Goal: Task Accomplishment & Management: Manage account settings

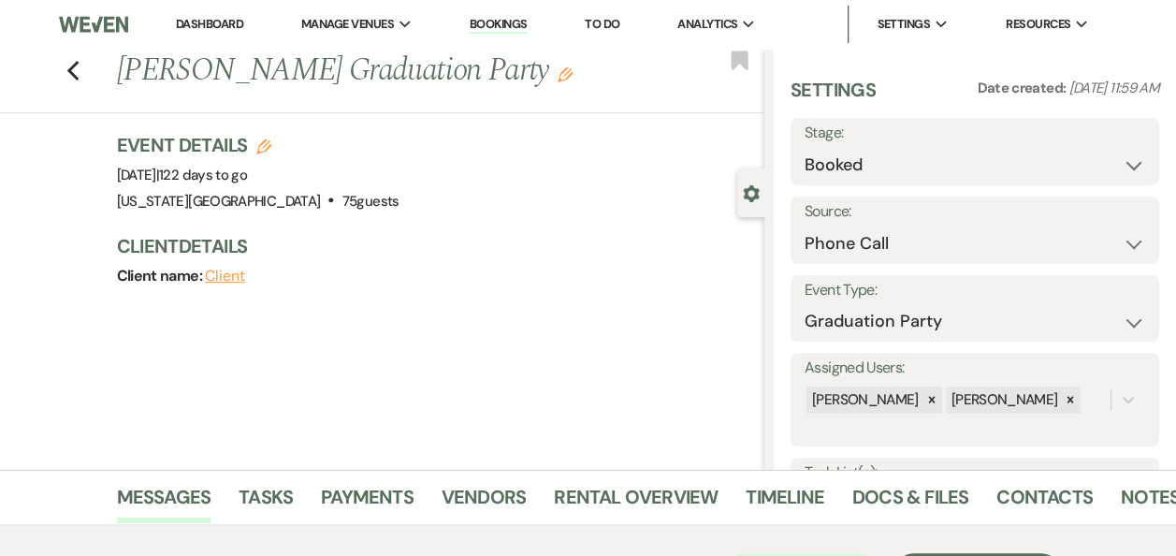
click at [217, 28] on link "Dashboard" at bounding box center [209, 24] width 67 height 16
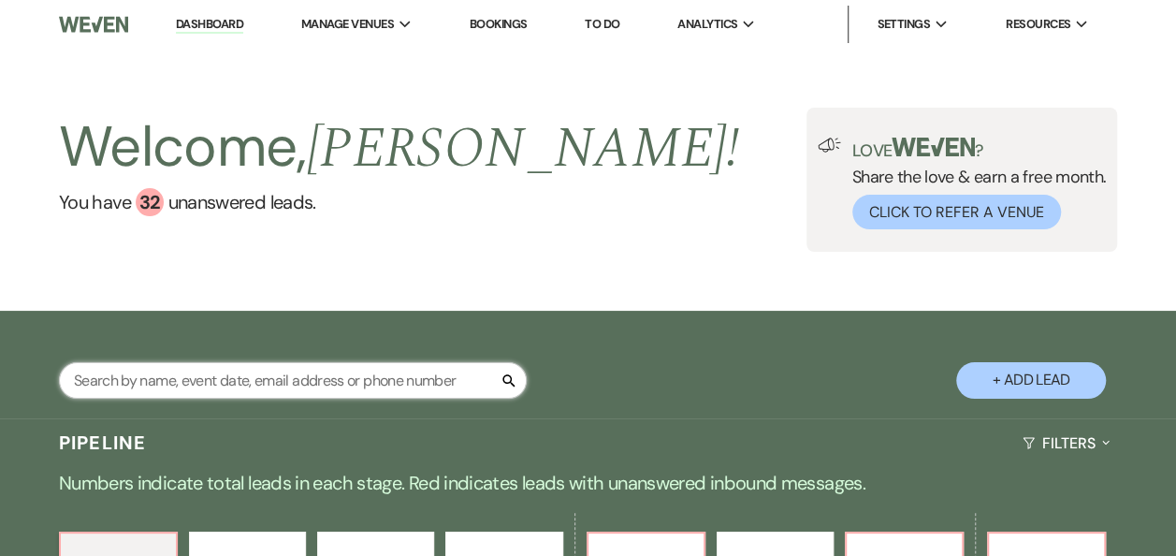
click at [314, 386] on input "text" at bounding box center [293, 380] width 468 height 36
type input "noah"
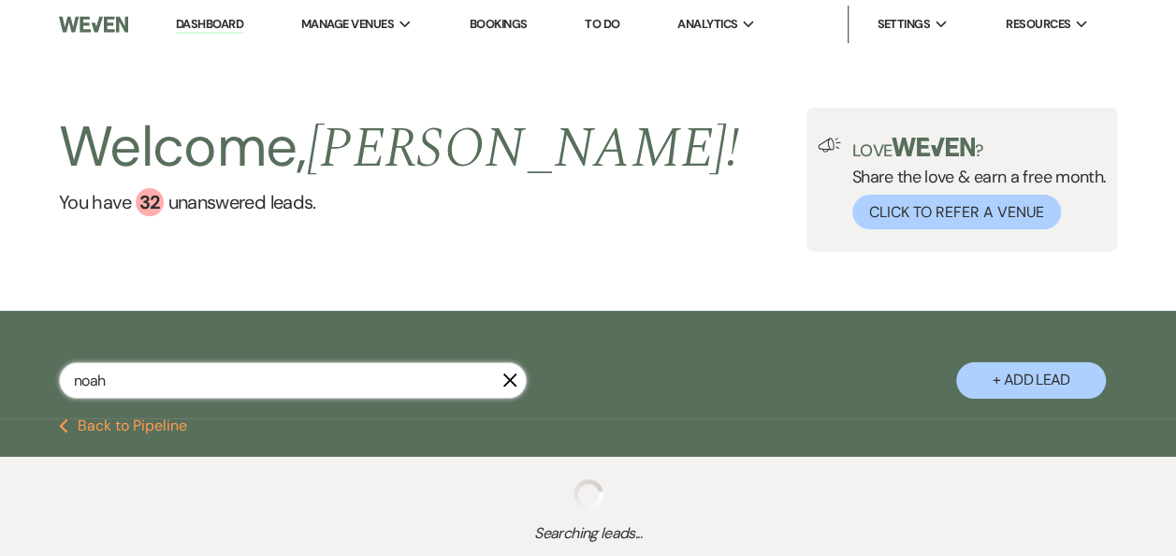
select select "8"
select select "10"
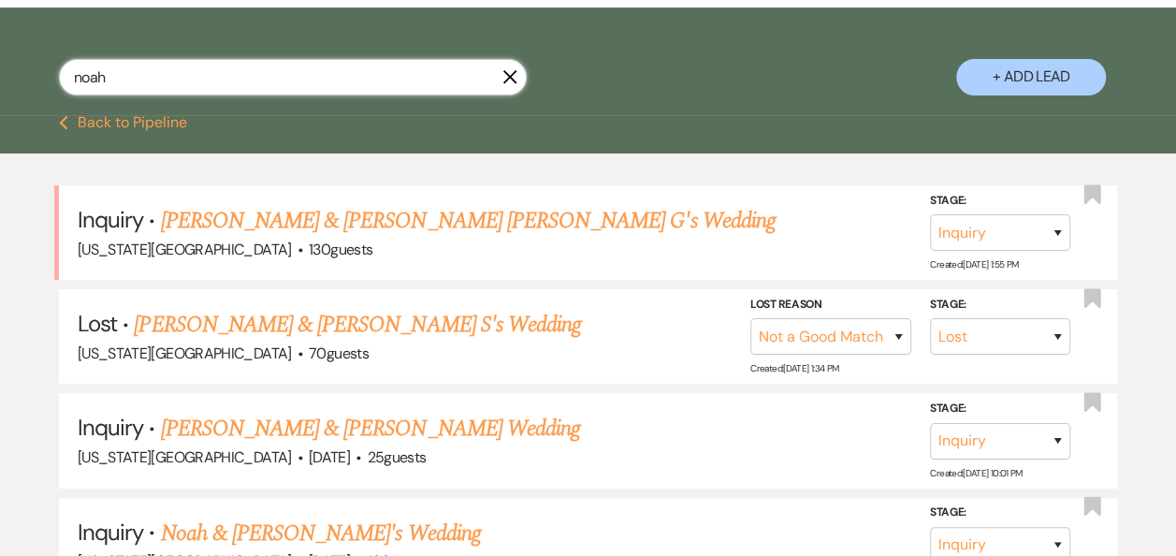
scroll to position [311, 0]
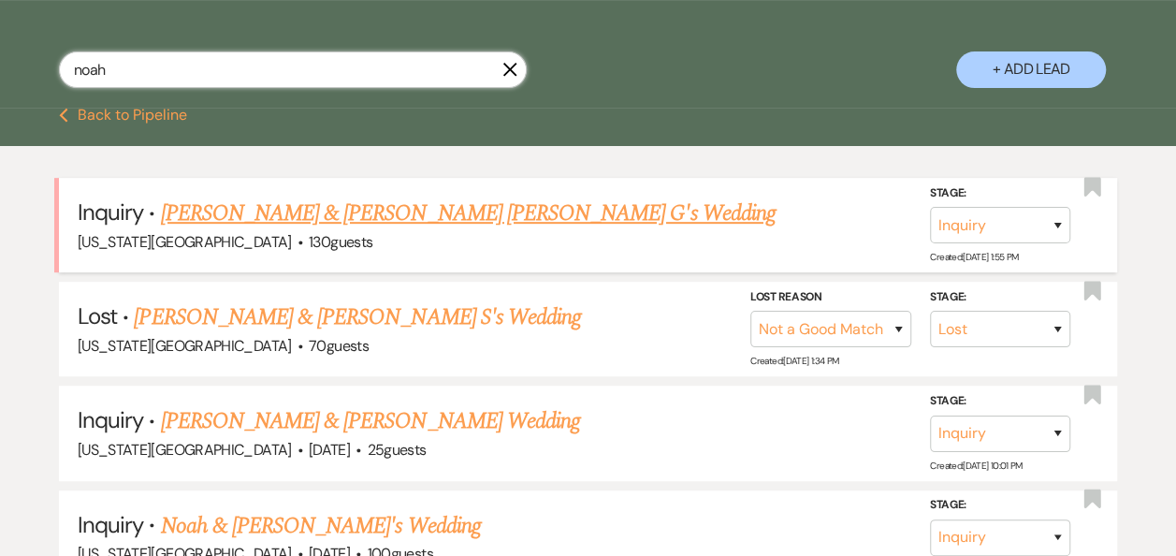
type input "noah"
click at [386, 215] on link "[PERSON_NAME] & [PERSON_NAME] [PERSON_NAME] G's Wedding" at bounding box center [468, 213] width 615 height 34
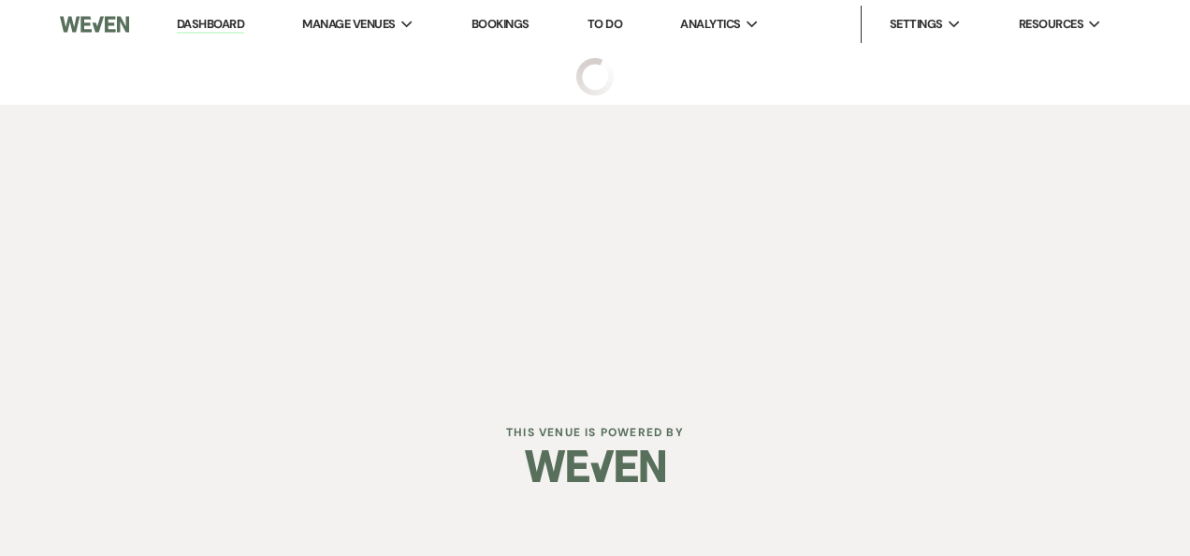
select select "17"
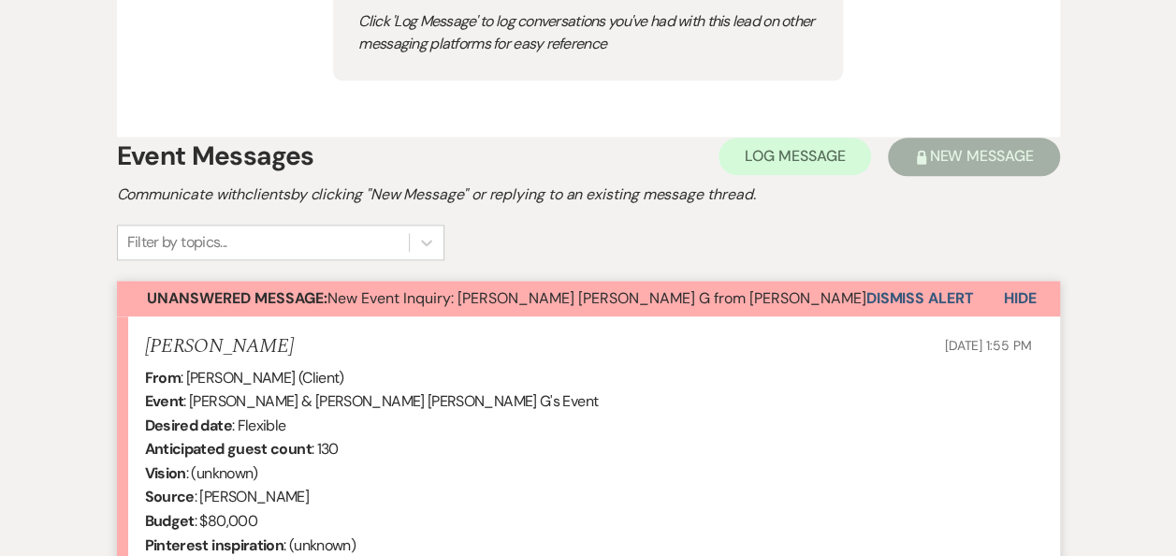
scroll to position [1053, 0]
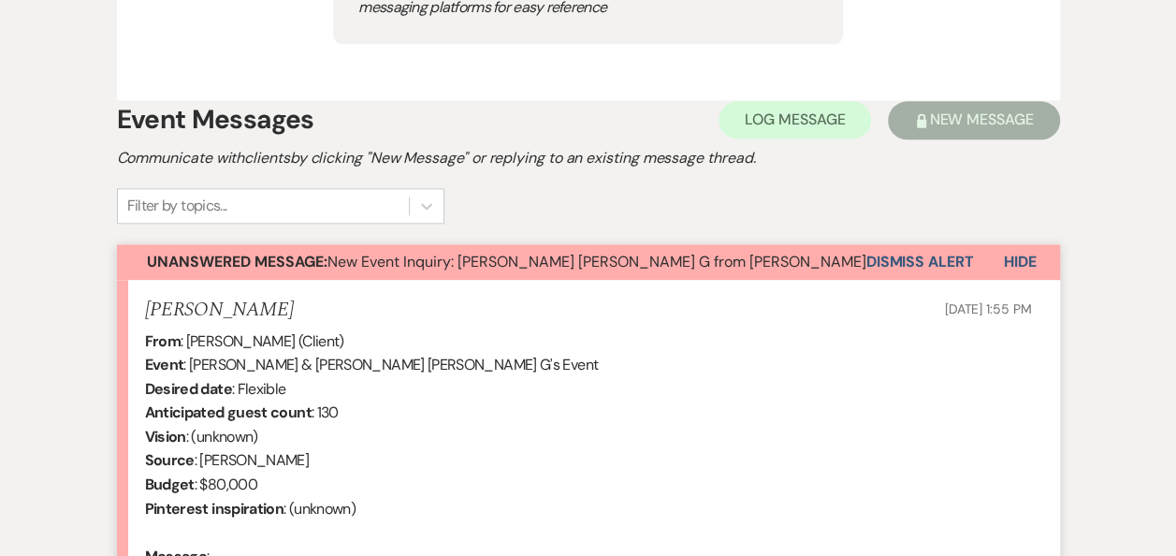
click at [904, 256] on button "Dismiss Alert" at bounding box center [920, 262] width 108 height 36
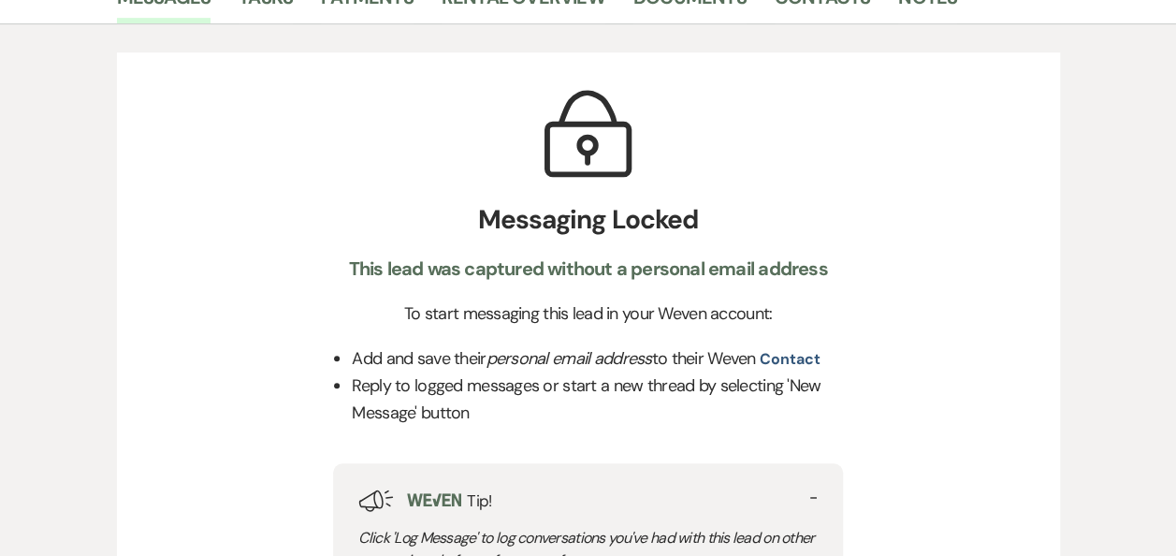
scroll to position [354, 0]
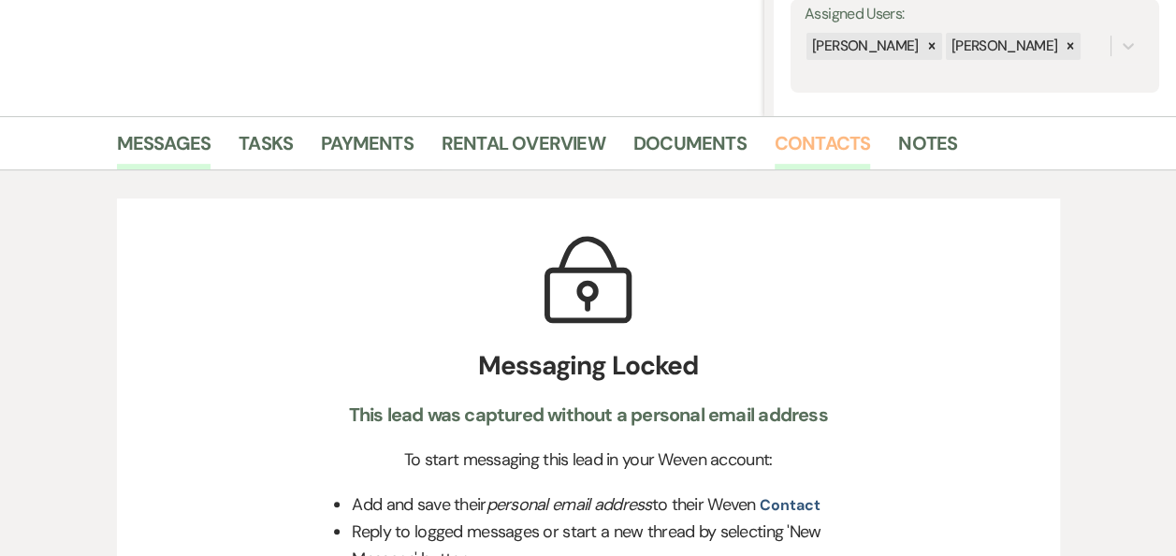
click at [827, 142] on link "Contacts" at bounding box center [823, 148] width 96 height 41
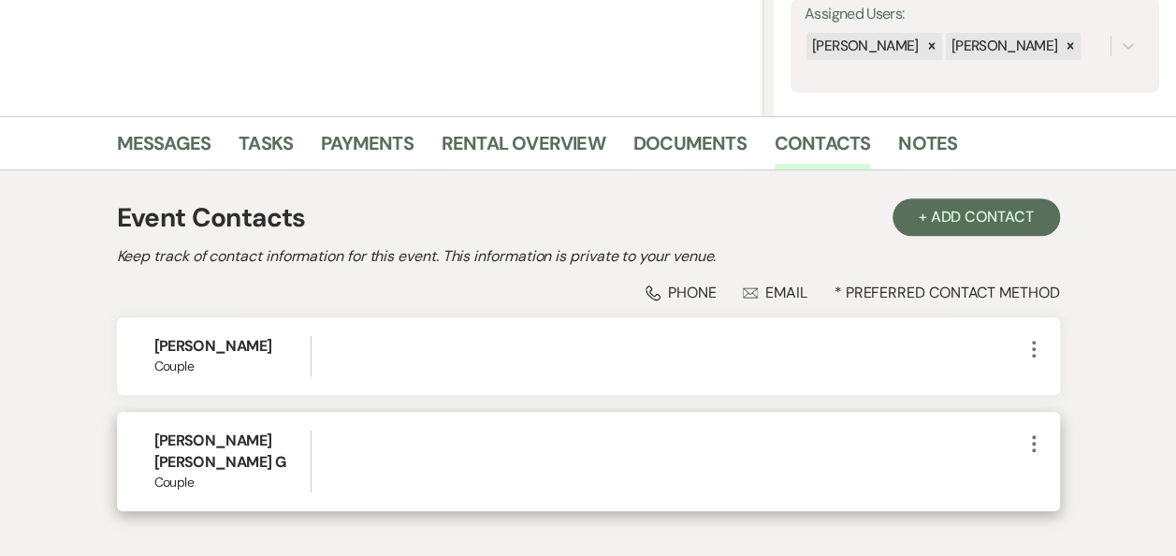
click at [1033, 451] on icon "More" at bounding box center [1034, 443] width 22 height 22
click at [1074, 483] on button "Pencil Edit" at bounding box center [1078, 480] width 111 height 32
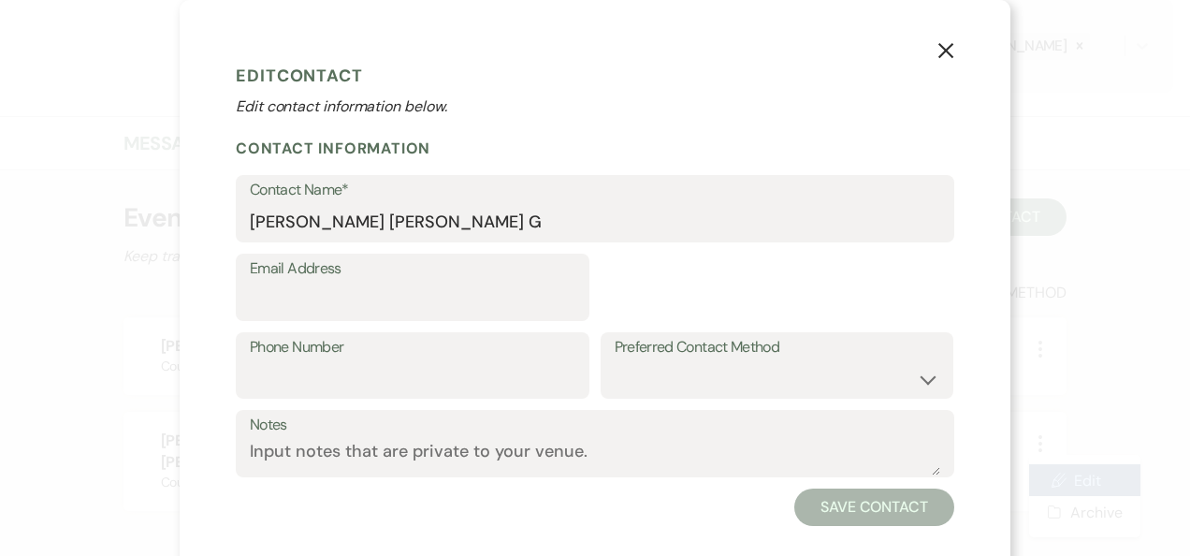
select select "1"
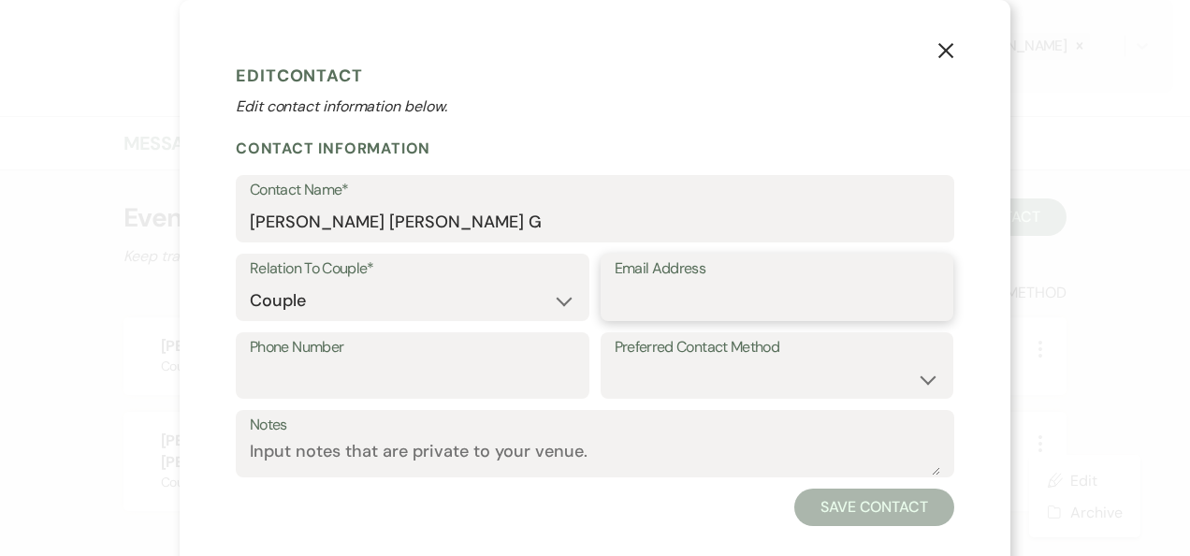
click at [645, 300] on input "Email Address" at bounding box center [778, 301] width 326 height 36
paste input "[EMAIL_ADDRESS][DOMAIN_NAME]"
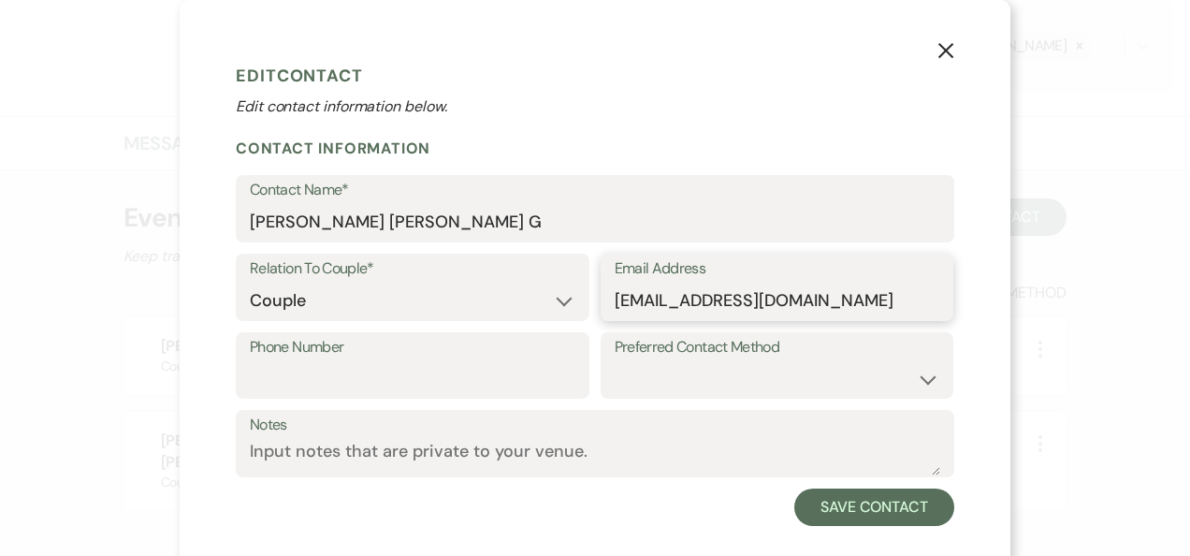
type input "[EMAIL_ADDRESS][DOMAIN_NAME]"
click at [397, 372] on input "Phone Number" at bounding box center [413, 378] width 326 height 36
paste input "tel:[PHONE_NUMBER]"
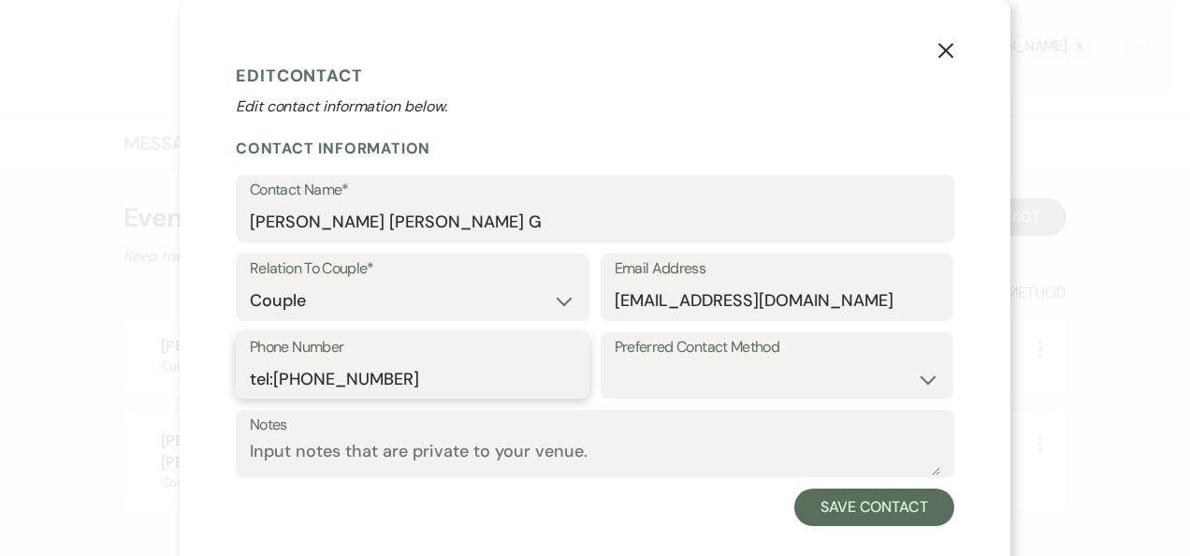
click at [266, 376] on input "tel:[PHONE_NUMBER]" at bounding box center [413, 378] width 326 height 36
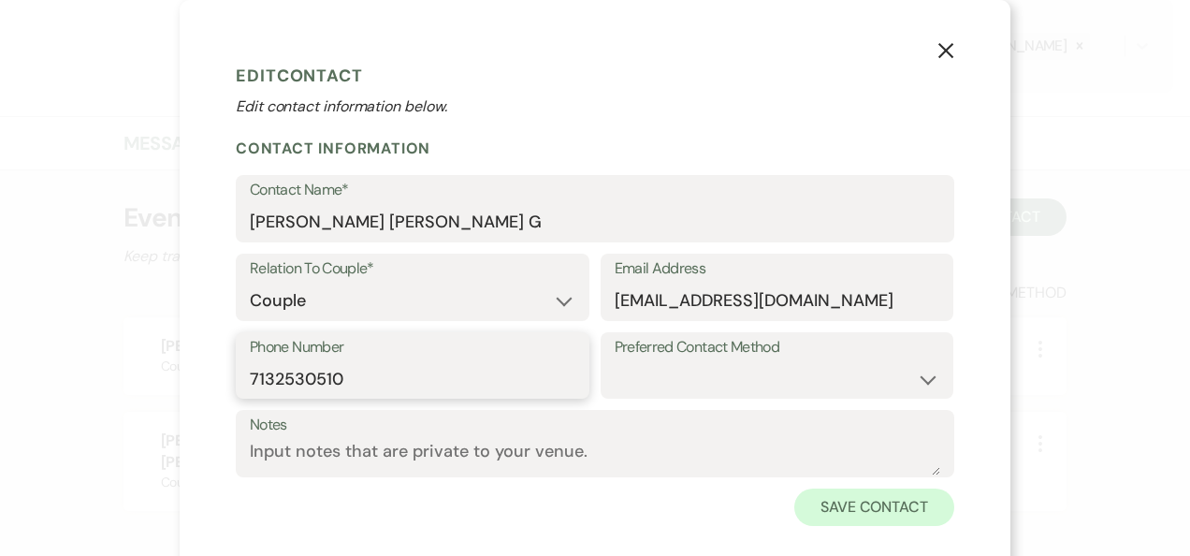
type input "7132530510"
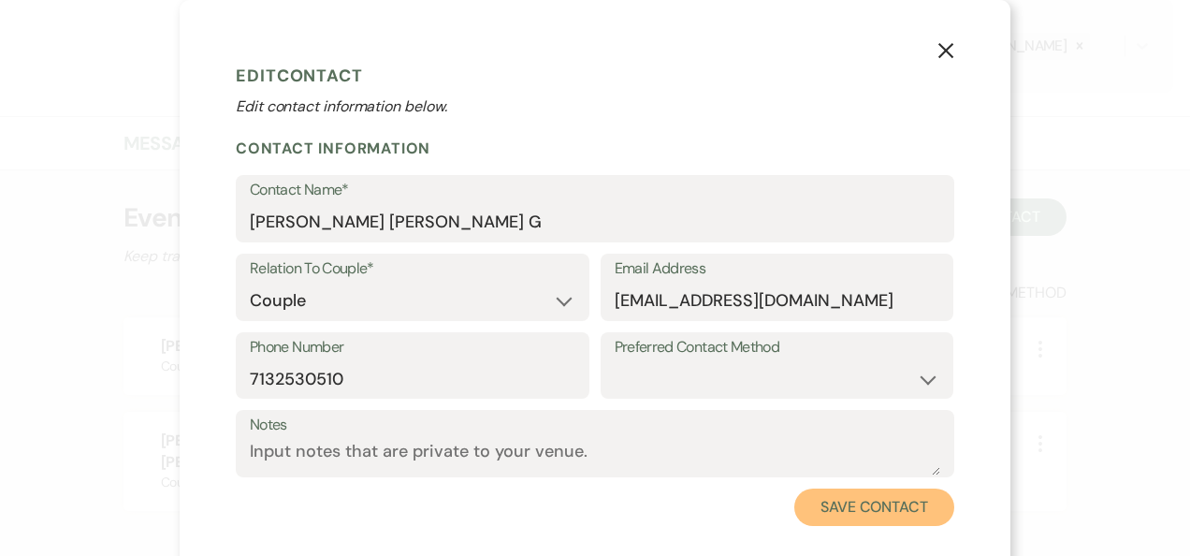
click at [853, 509] on button "Save Contact" at bounding box center [874, 506] width 160 height 37
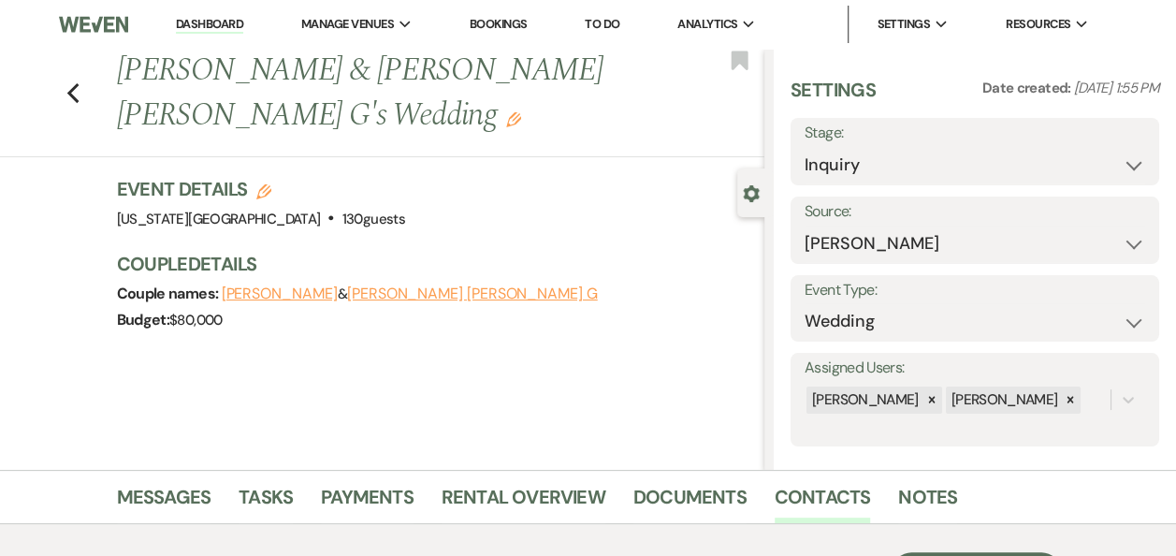
click at [208, 24] on link "Dashboard" at bounding box center [209, 25] width 67 height 18
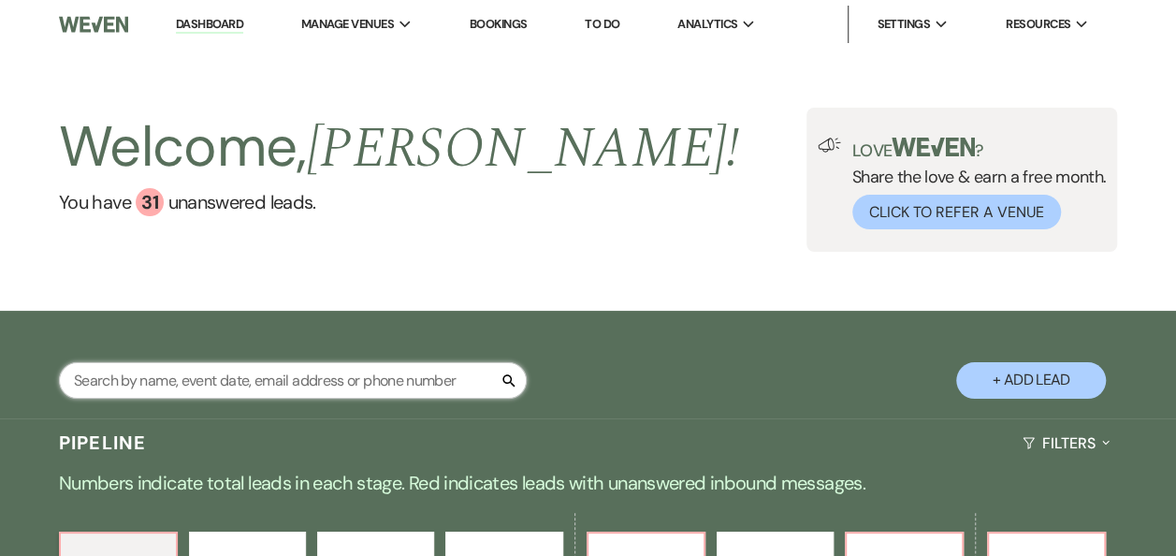
click at [389, 386] on input "text" at bounding box center [293, 380] width 468 height 36
type input "natali"
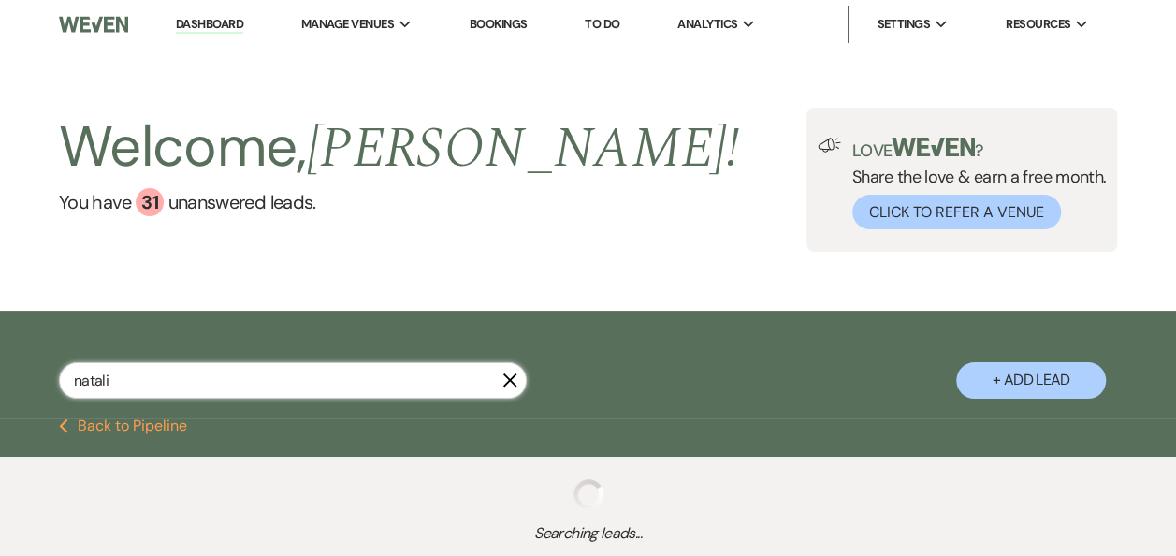
select select "5"
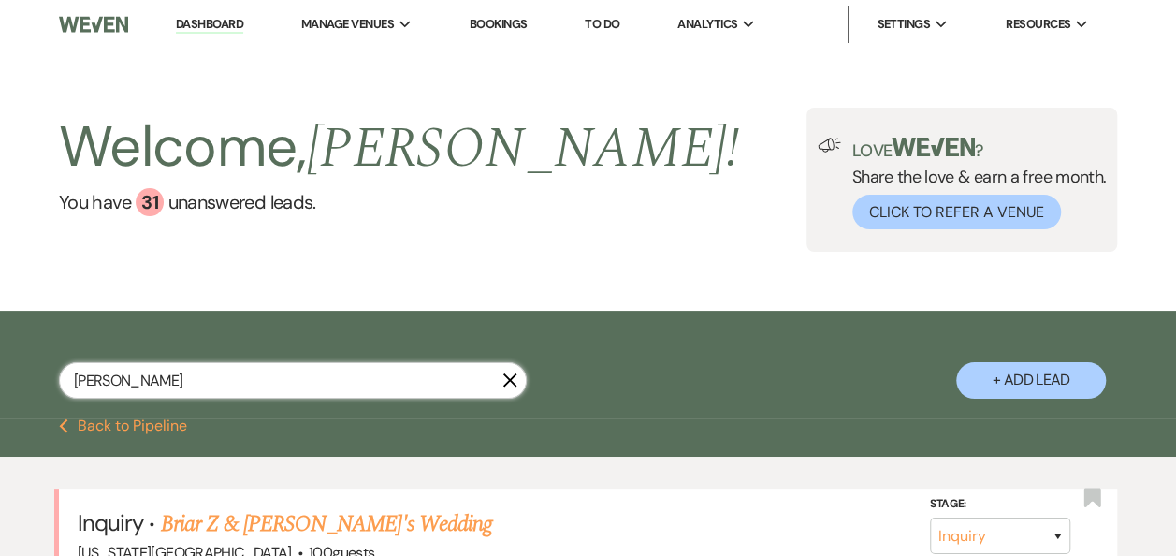
type input "[PERSON_NAME]"
select select "5"
click at [331, 528] on link "Briar Z & [PERSON_NAME]'s Wedding" at bounding box center [326, 524] width 331 height 34
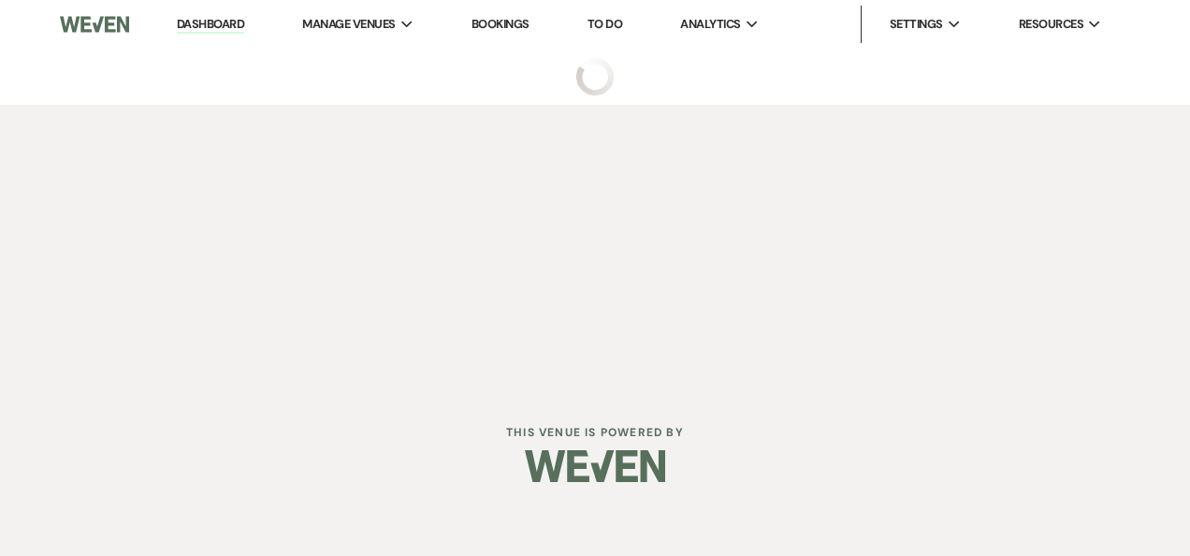
select select "17"
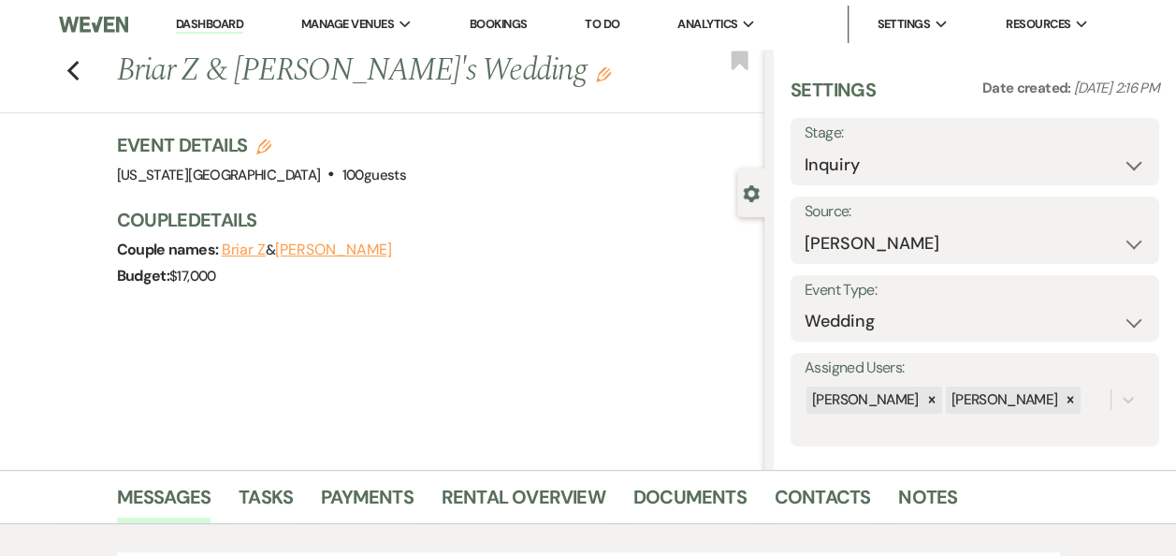
click at [269, 147] on use "button" at bounding box center [263, 146] width 15 height 15
select select "588"
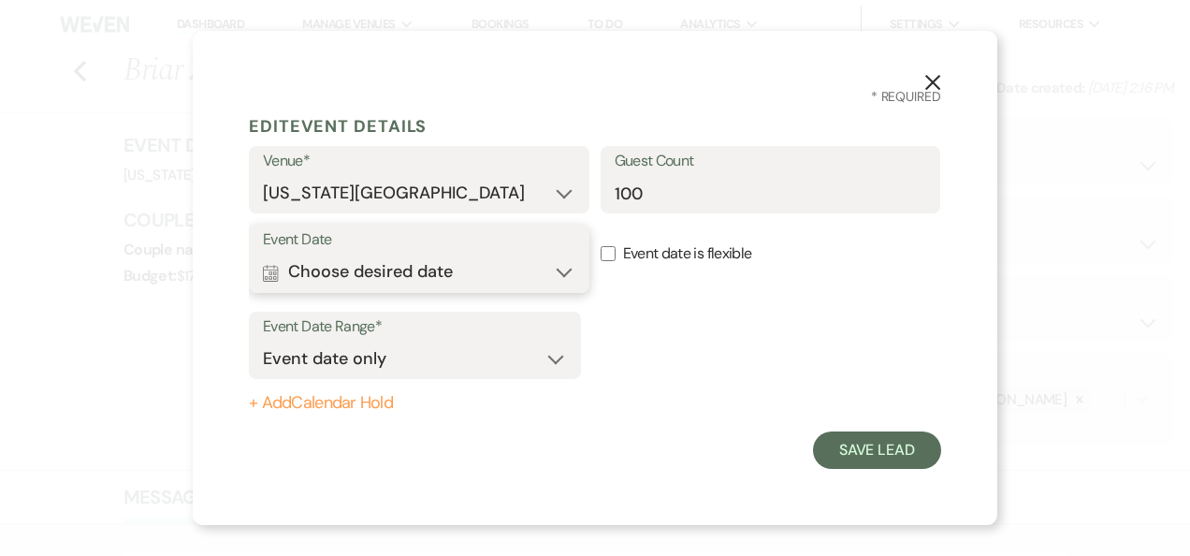
click at [567, 270] on button "Calendar Choose desired date Expand" at bounding box center [419, 272] width 313 height 37
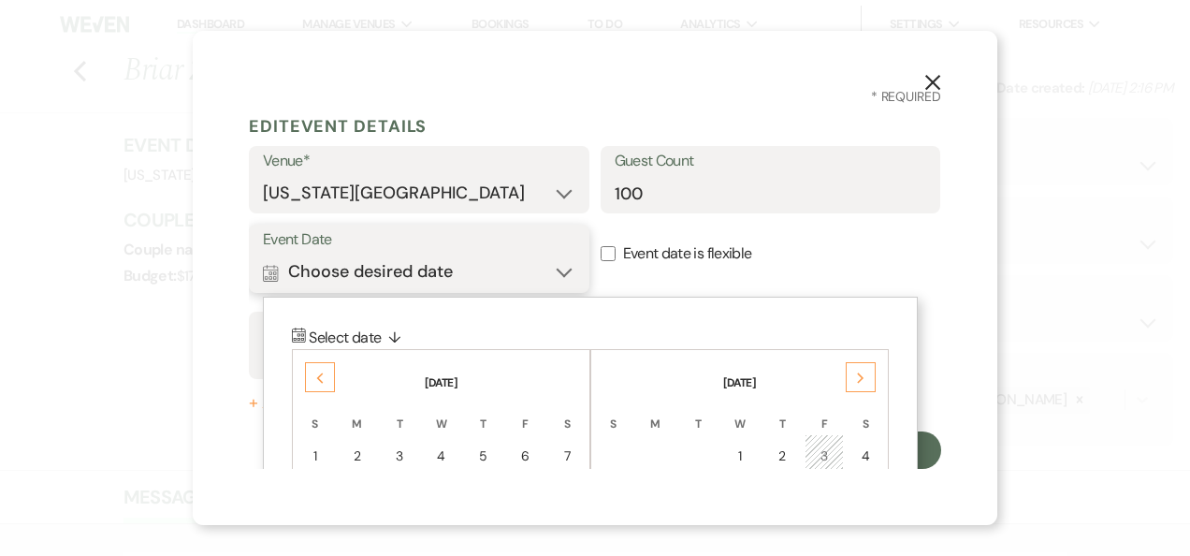
scroll to position [10, 0]
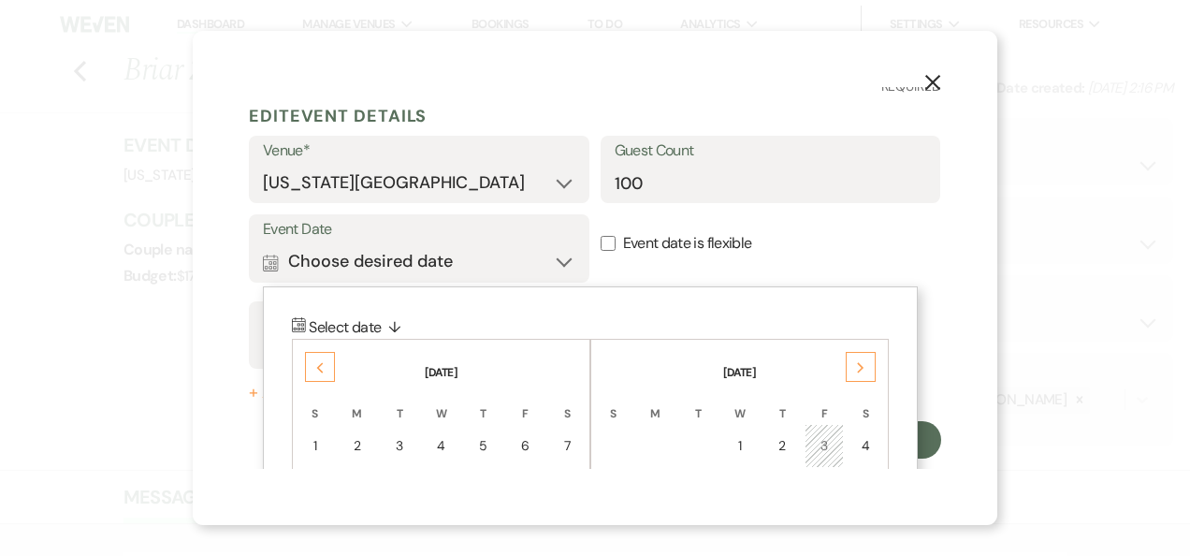
click at [854, 369] on div "Next" at bounding box center [861, 367] width 30 height 30
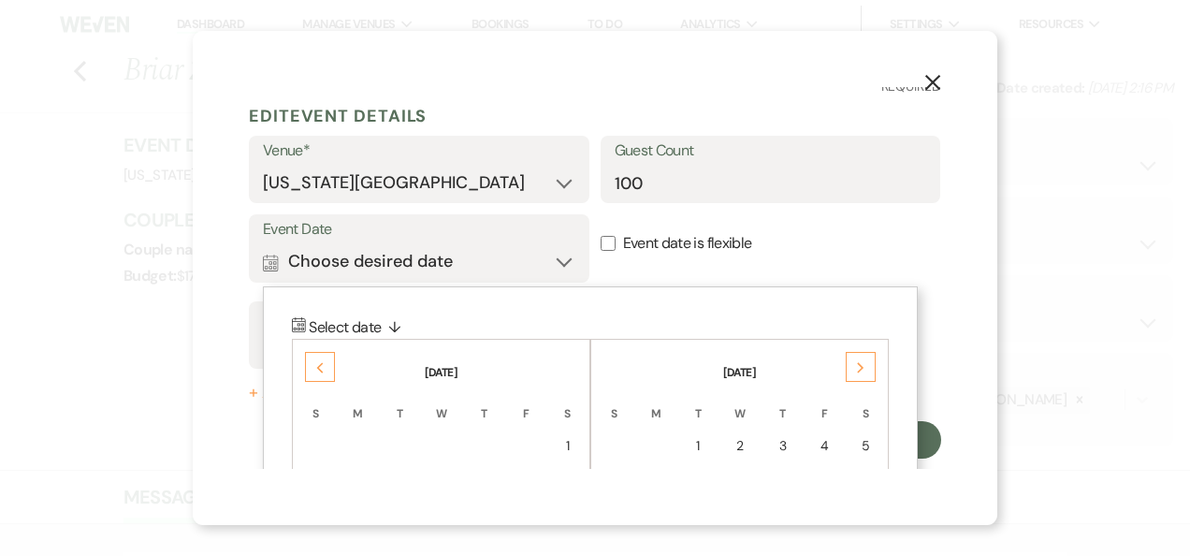
click at [854, 369] on div "Next" at bounding box center [861, 367] width 30 height 30
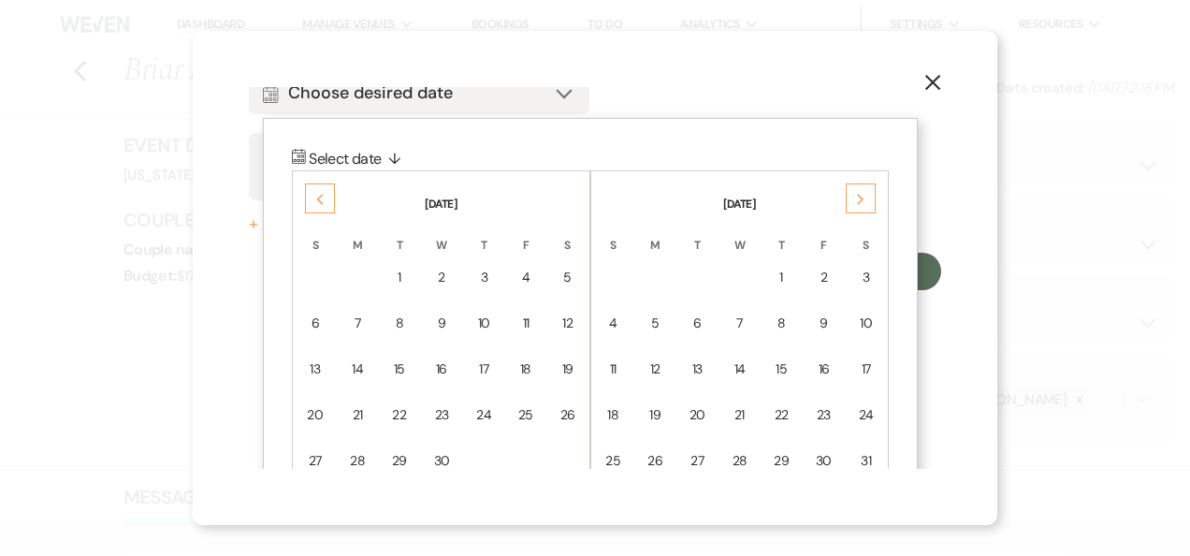
scroll to position [227, 0]
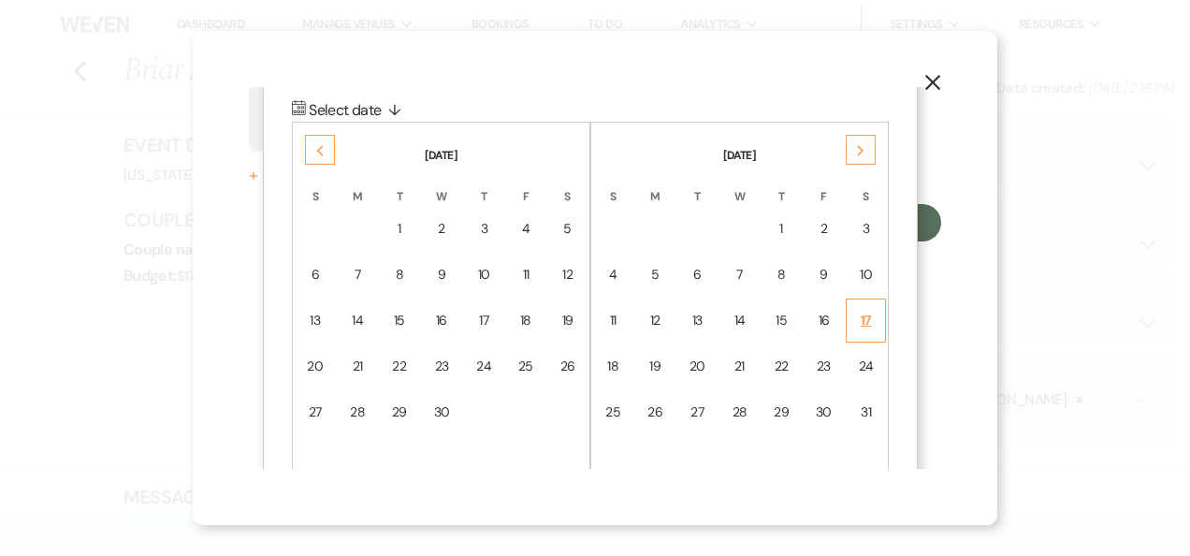
click at [863, 324] on div "17" at bounding box center [866, 321] width 16 height 20
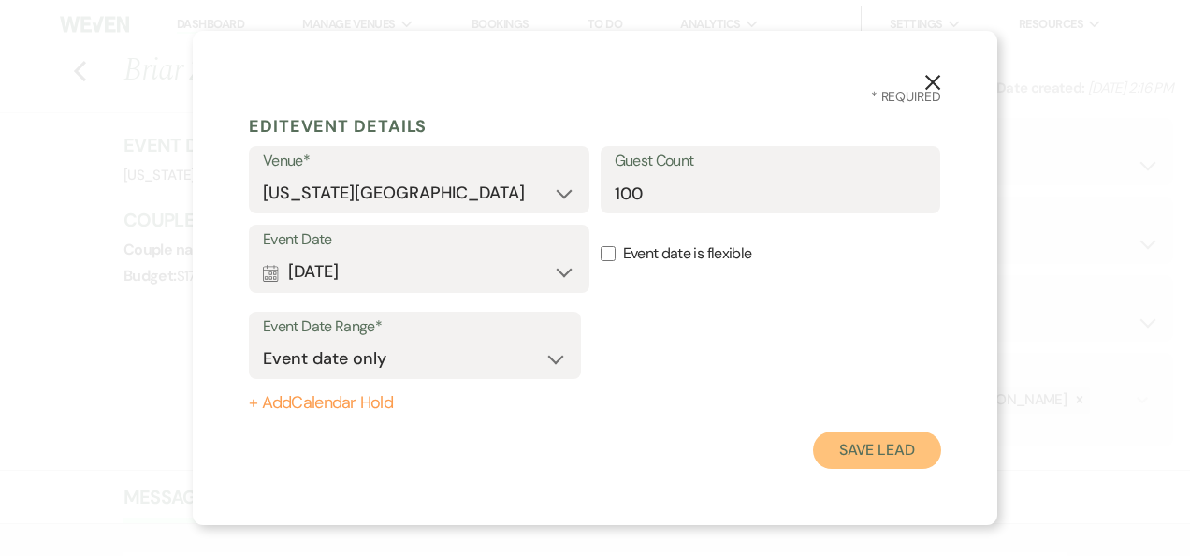
click at [861, 454] on button "Save Lead" at bounding box center [877, 449] width 128 height 37
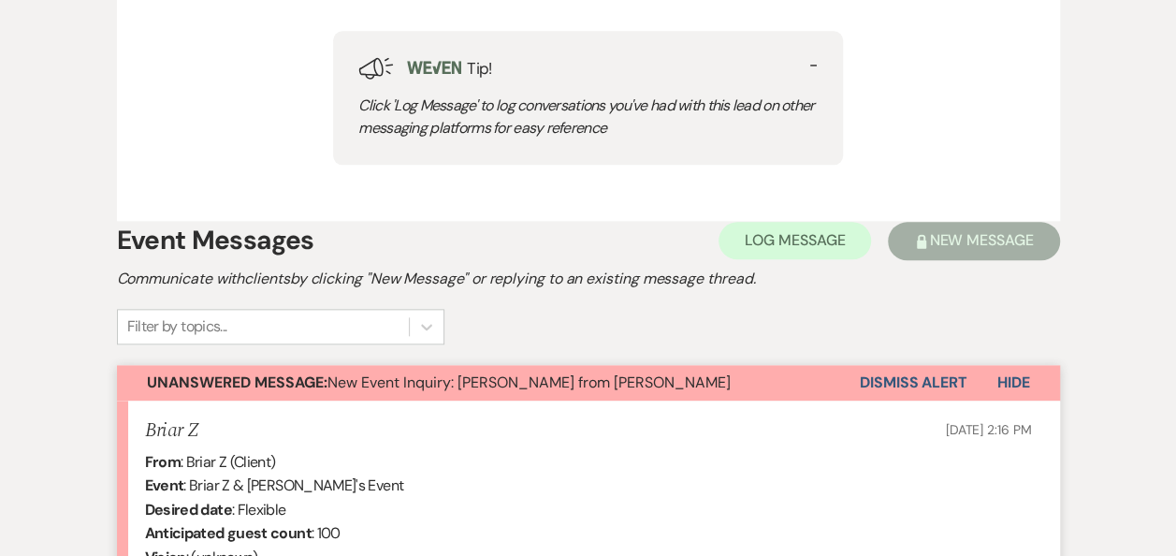
scroll to position [998, 0]
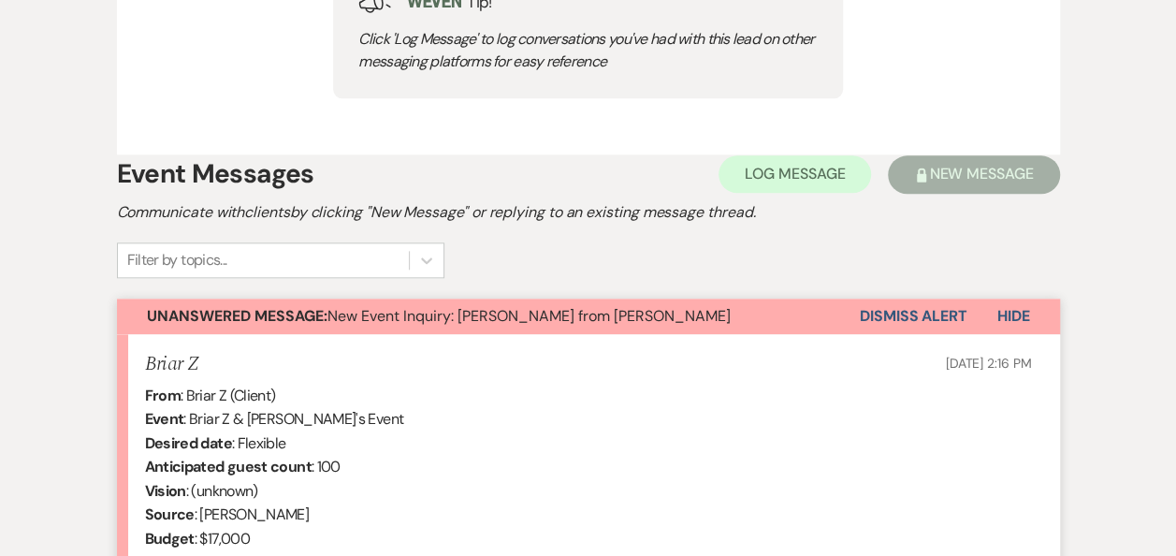
click at [883, 315] on button "Dismiss Alert" at bounding box center [914, 316] width 108 height 36
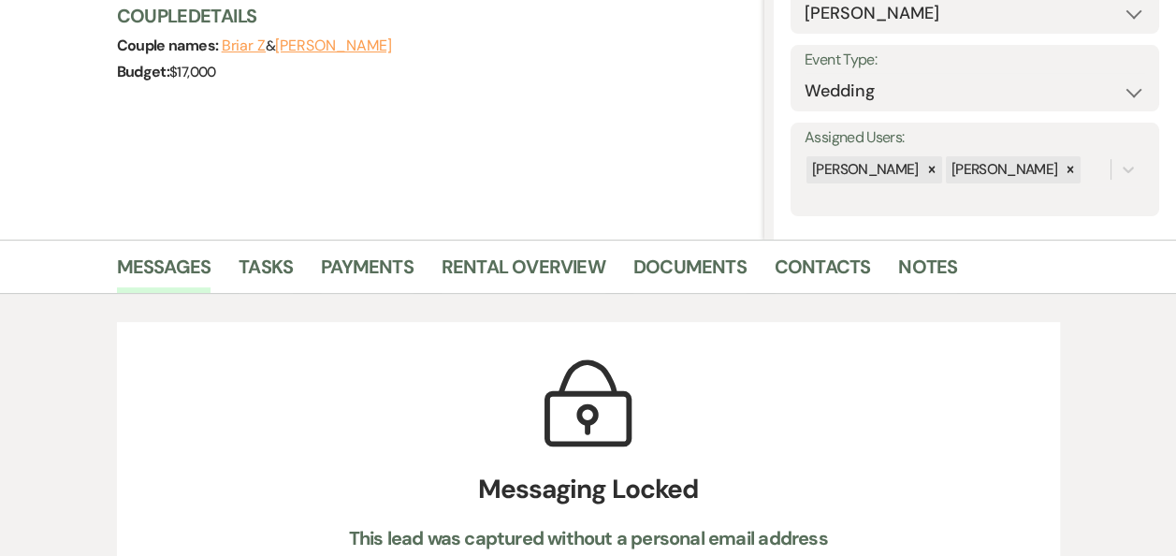
scroll to position [271, 0]
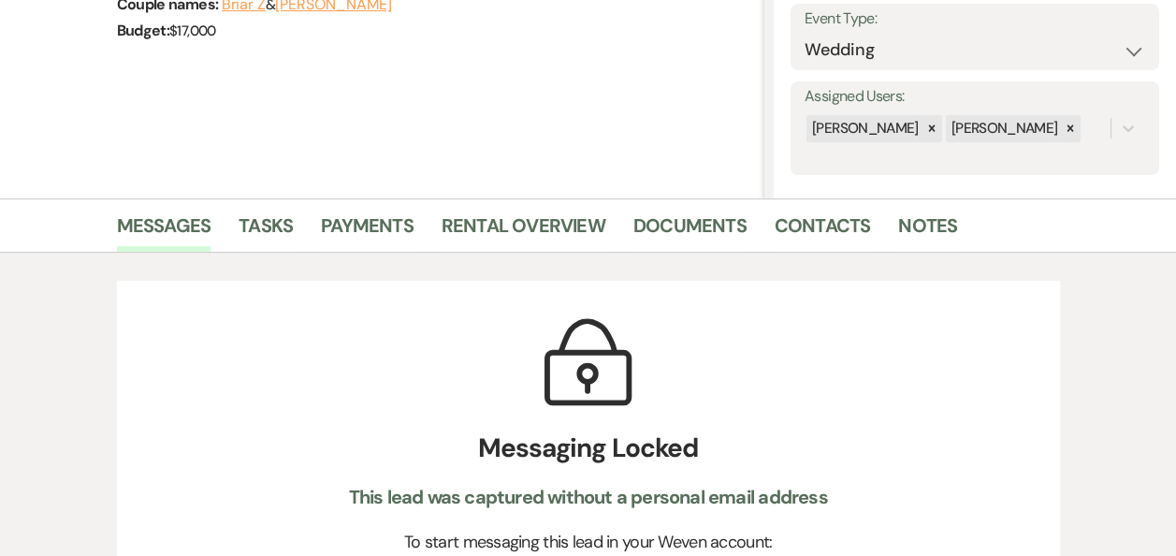
click at [321, 7] on button "[PERSON_NAME]" at bounding box center [333, 4] width 116 height 15
select select "1"
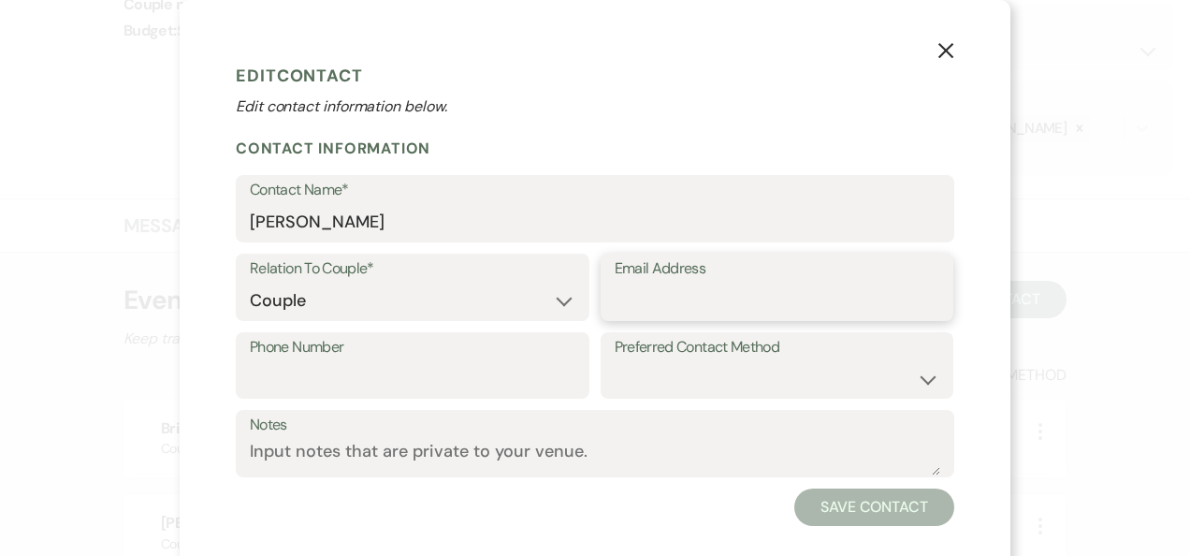
click at [653, 298] on input "Email Address" at bounding box center [778, 301] width 326 height 36
paste input "[EMAIL_ADDRESS][DOMAIN_NAME]"
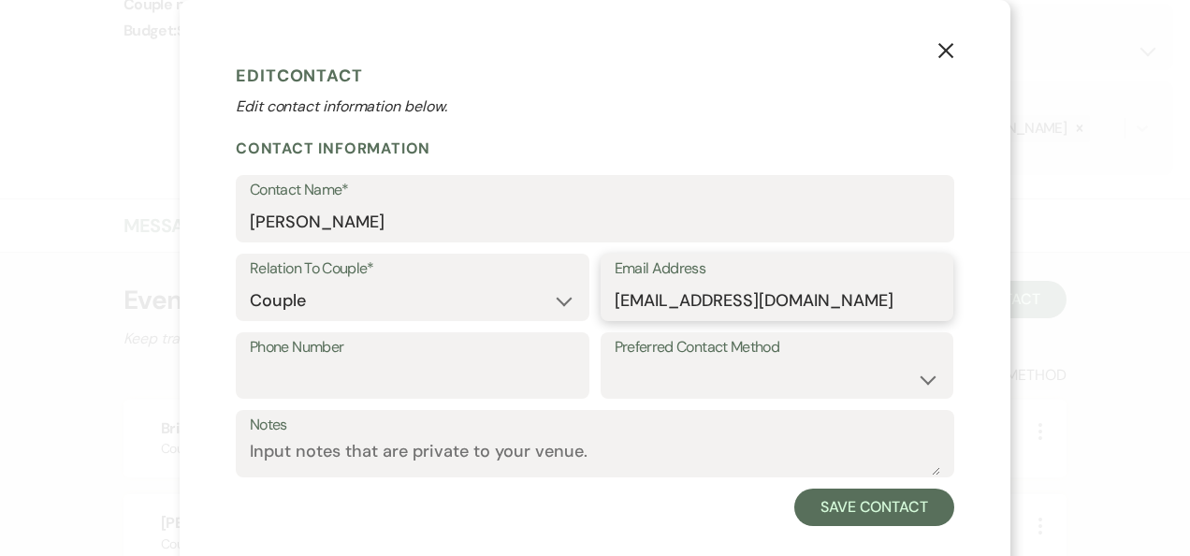
click at [653, 298] on input "[EMAIL_ADDRESS][DOMAIN_NAME]" at bounding box center [778, 301] width 326 height 36
type input "[EMAIL_ADDRESS][DOMAIN_NAME]"
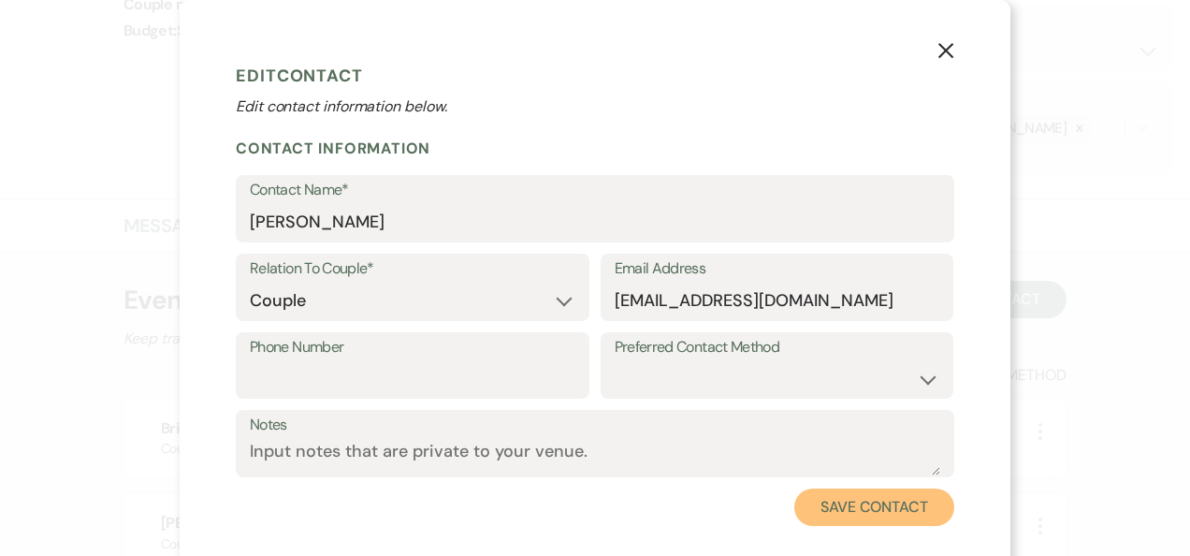
click at [865, 515] on button "Save Contact" at bounding box center [874, 506] width 160 height 37
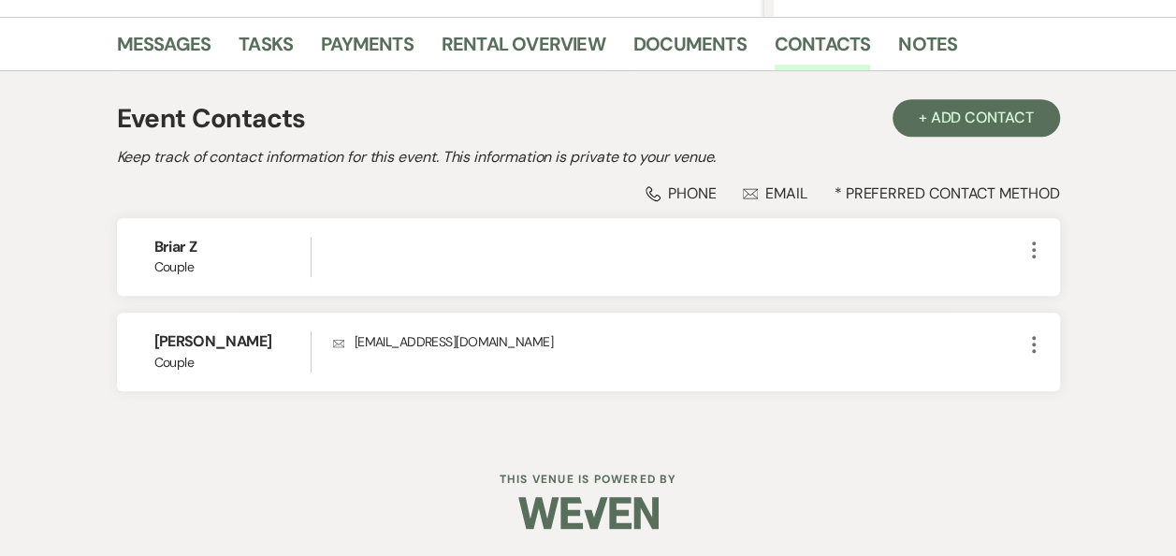
scroll to position [16, 0]
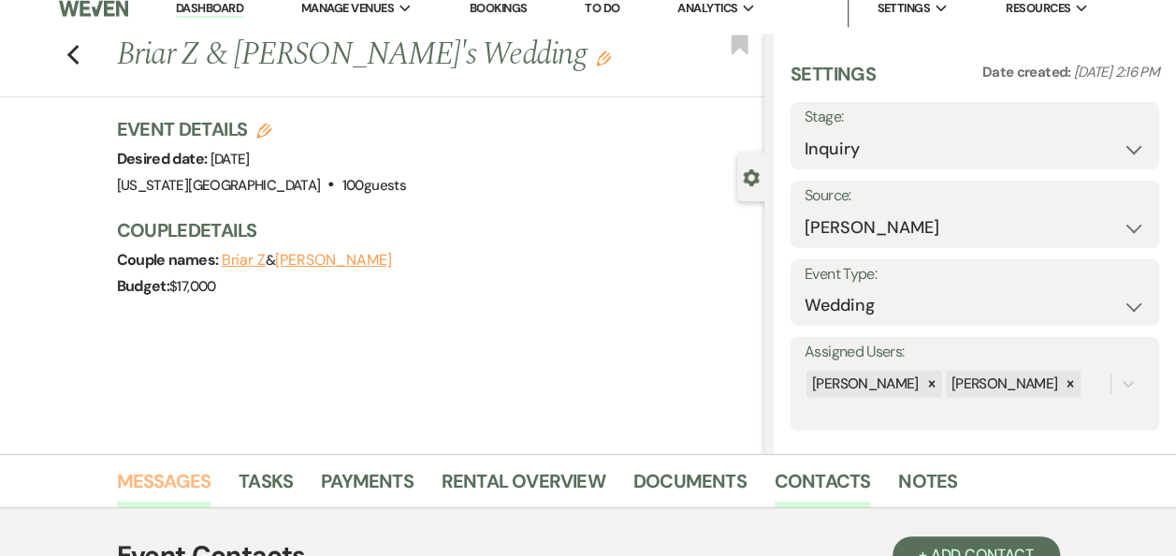
click at [160, 479] on link "Messages" at bounding box center [164, 486] width 95 height 41
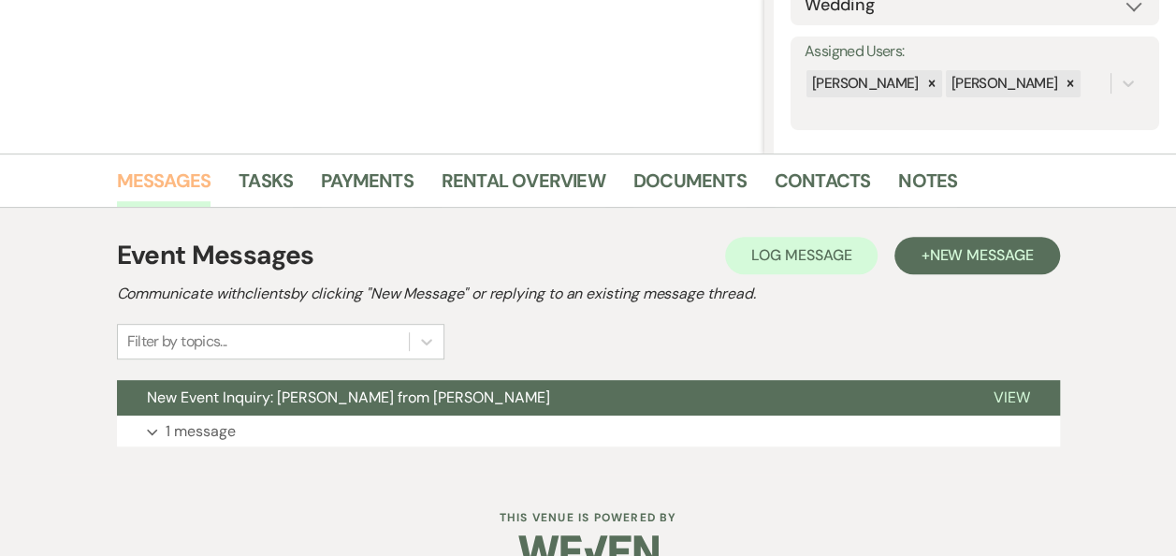
scroll to position [355, 0]
